Goal: Check status: Check status

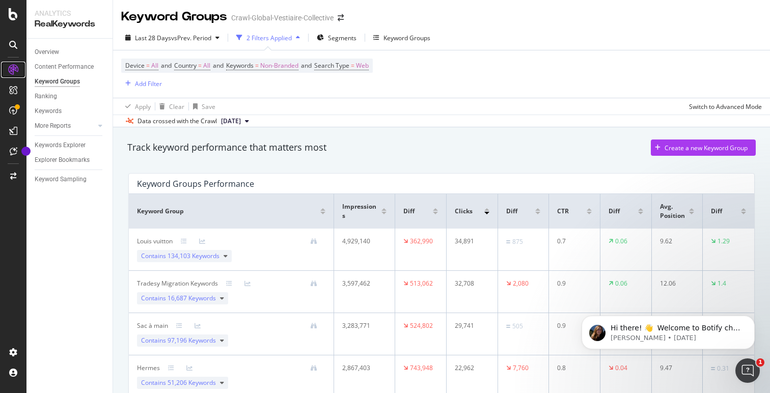
click at [11, 72] on icon at bounding box center [13, 70] width 10 height 10
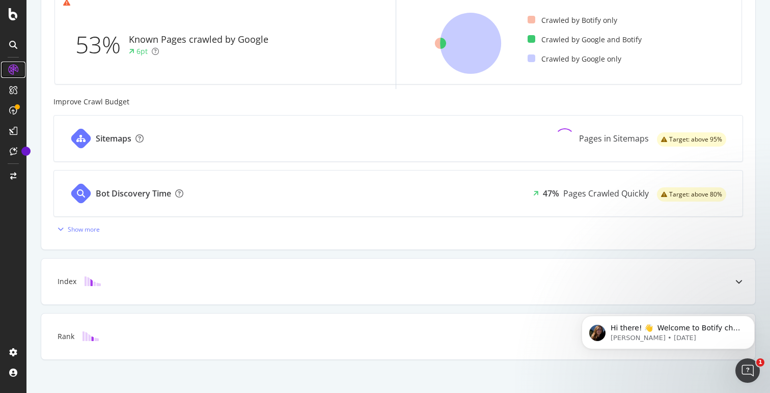
scroll to position [376, 0]
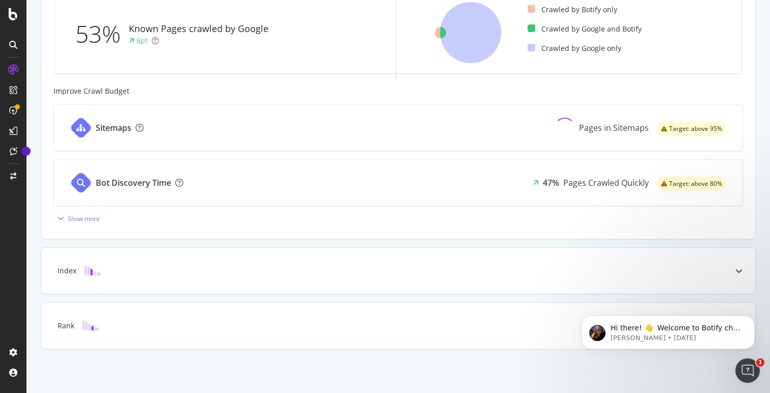
click at [735, 269] on div at bounding box center [739, 271] width 33 height 46
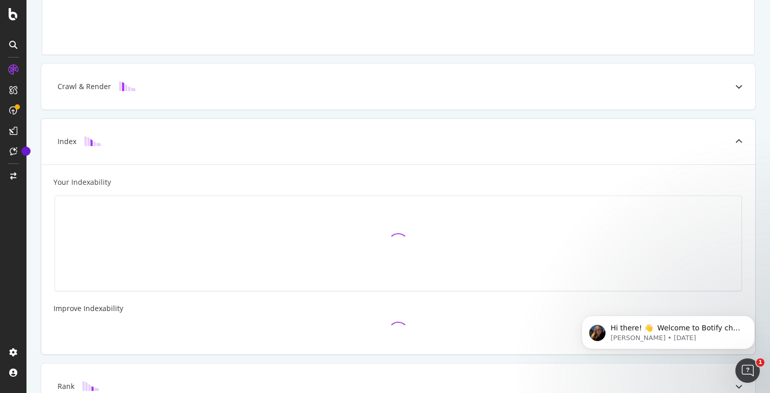
scroll to position [163, 0]
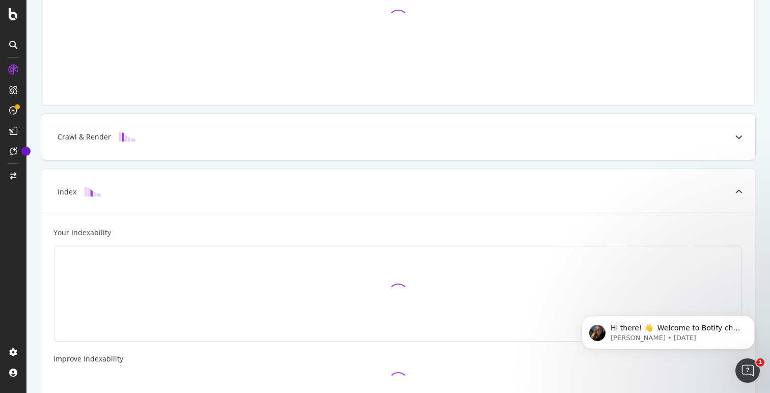
click at [735, 139] on div at bounding box center [739, 137] width 33 height 46
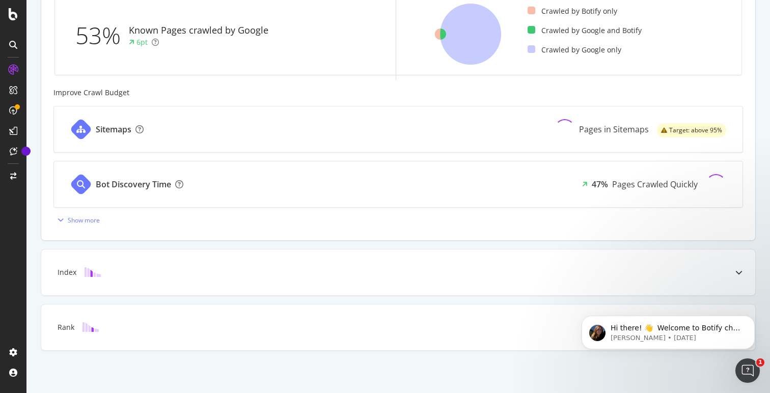
scroll to position [376, 0]
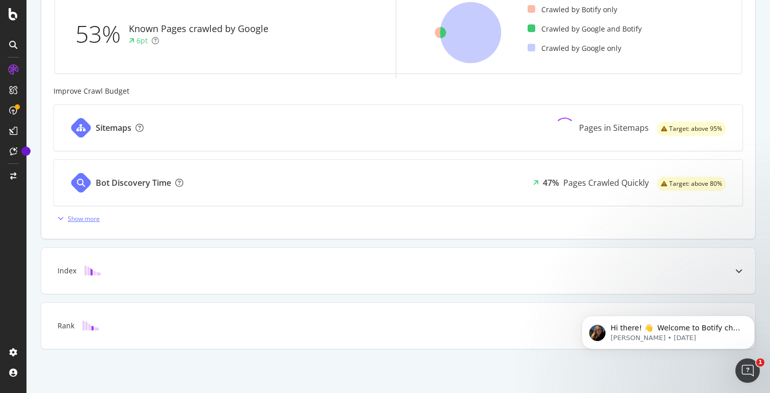
click at [90, 216] on div "Show more" at bounding box center [84, 218] width 32 height 9
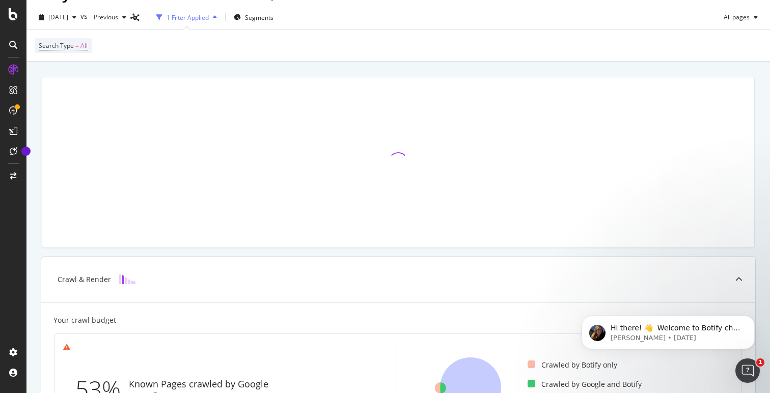
scroll to position [0, 0]
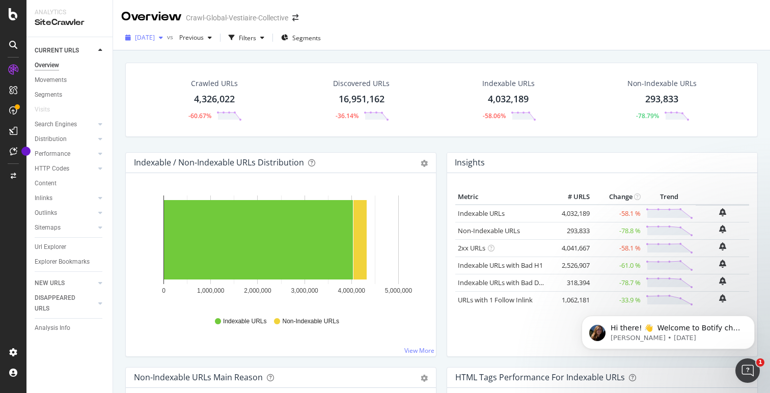
click at [155, 40] on span "[DATE]" at bounding box center [145, 37] width 20 height 9
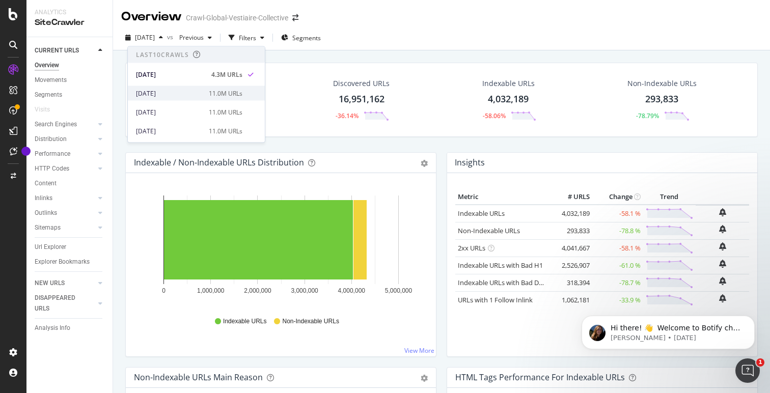
click at [176, 87] on div "[DATE] 11.0M URLs" at bounding box center [196, 93] width 137 height 15
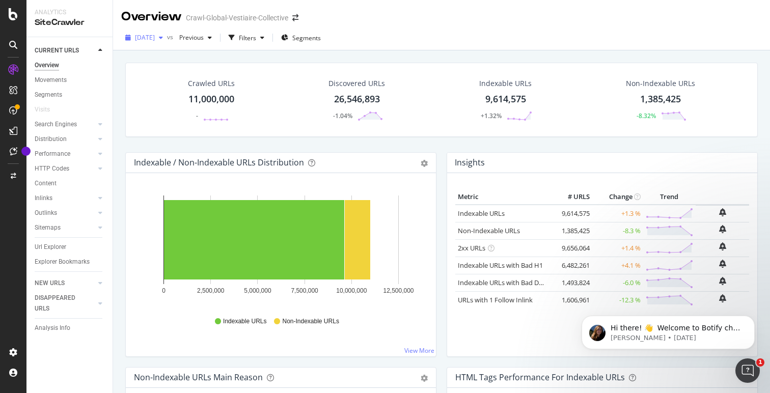
click at [155, 36] on span "[DATE]" at bounding box center [145, 37] width 20 height 9
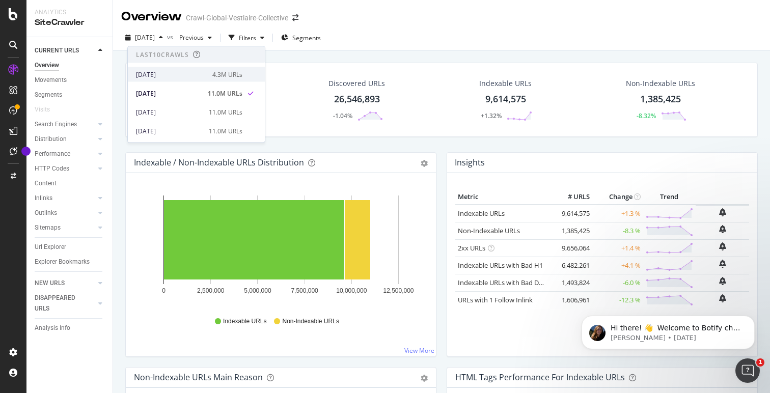
click at [172, 71] on div "[DATE]" at bounding box center [171, 74] width 70 height 9
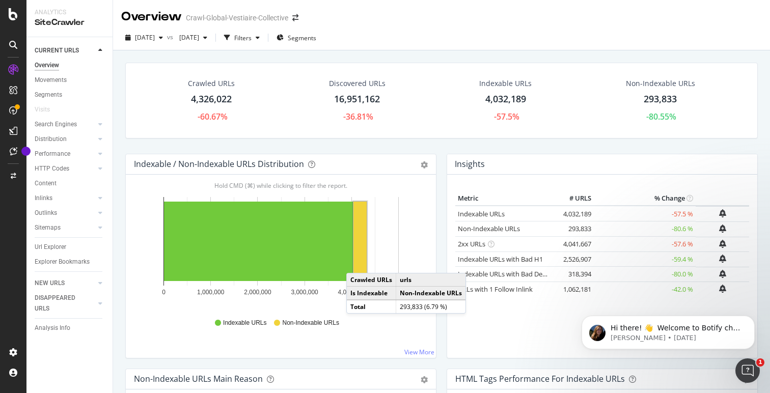
click at [427, 49] on div "[DATE] vs [DATE] Filters Segments" at bounding box center [441, 40] width 657 height 20
click at [406, 32] on div "[DATE] vs [DATE] Filters Segments" at bounding box center [441, 40] width 657 height 20
